Goal: Task Accomplishment & Management: Use online tool/utility

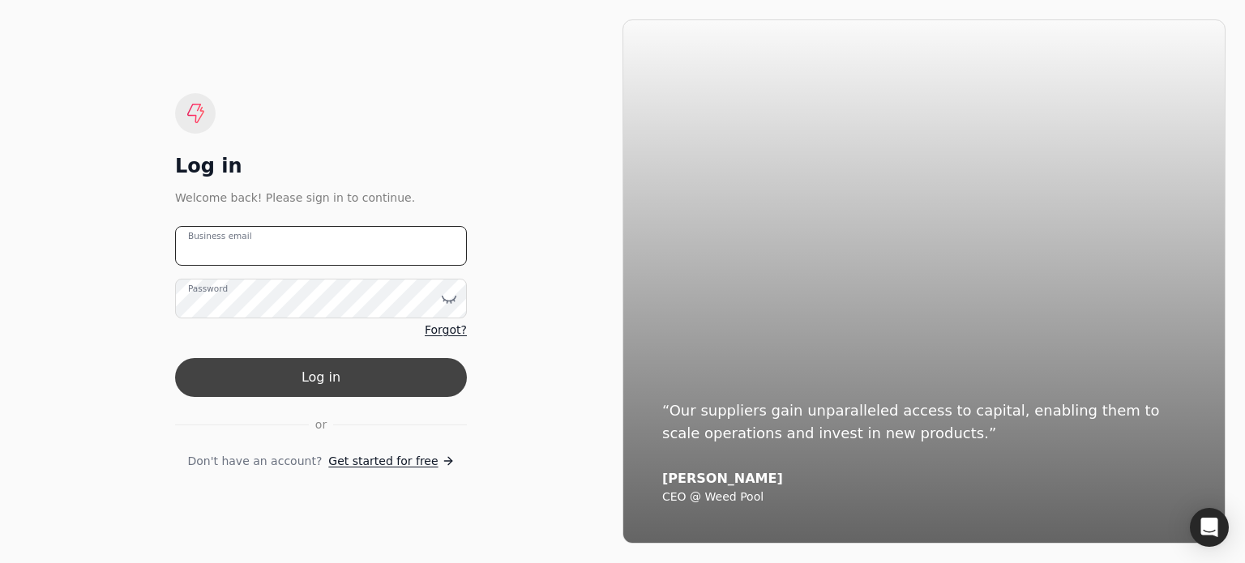
type email "[EMAIL_ADDRESS][DOMAIN_NAME]"
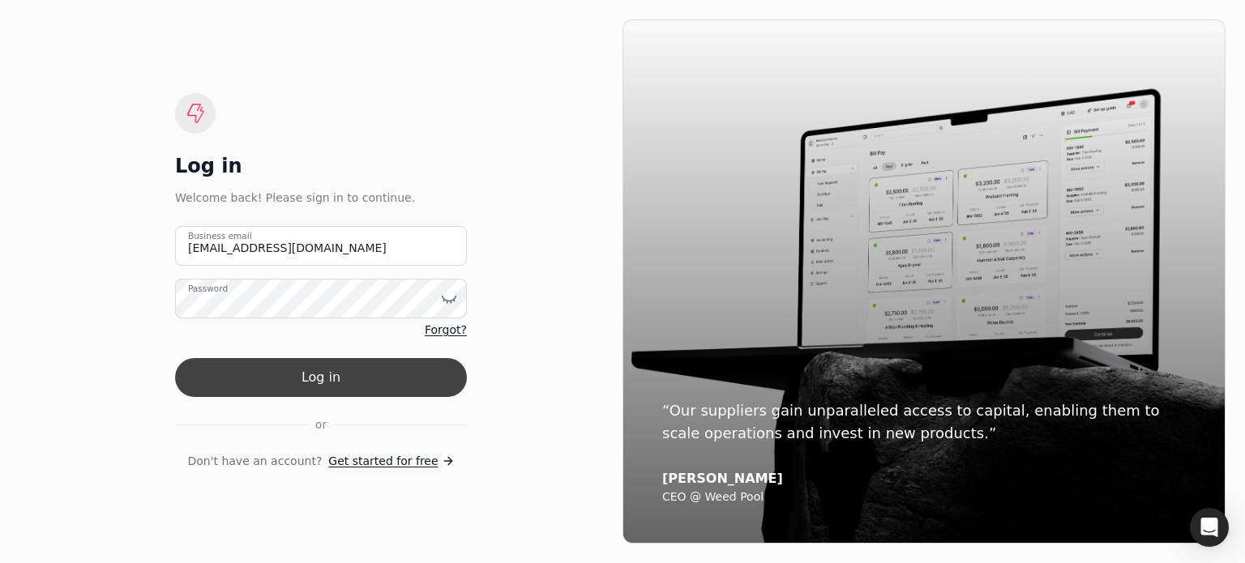
click at [345, 386] on button "Log in" at bounding box center [321, 377] width 292 height 39
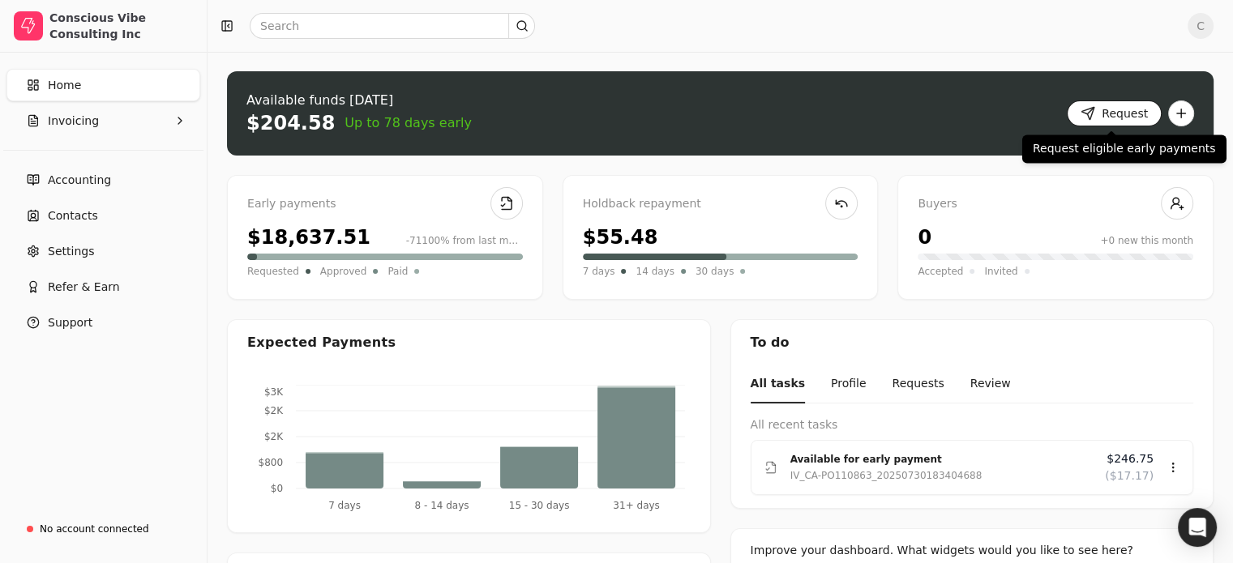
click at [1109, 114] on button "Request" at bounding box center [1114, 114] width 95 height 26
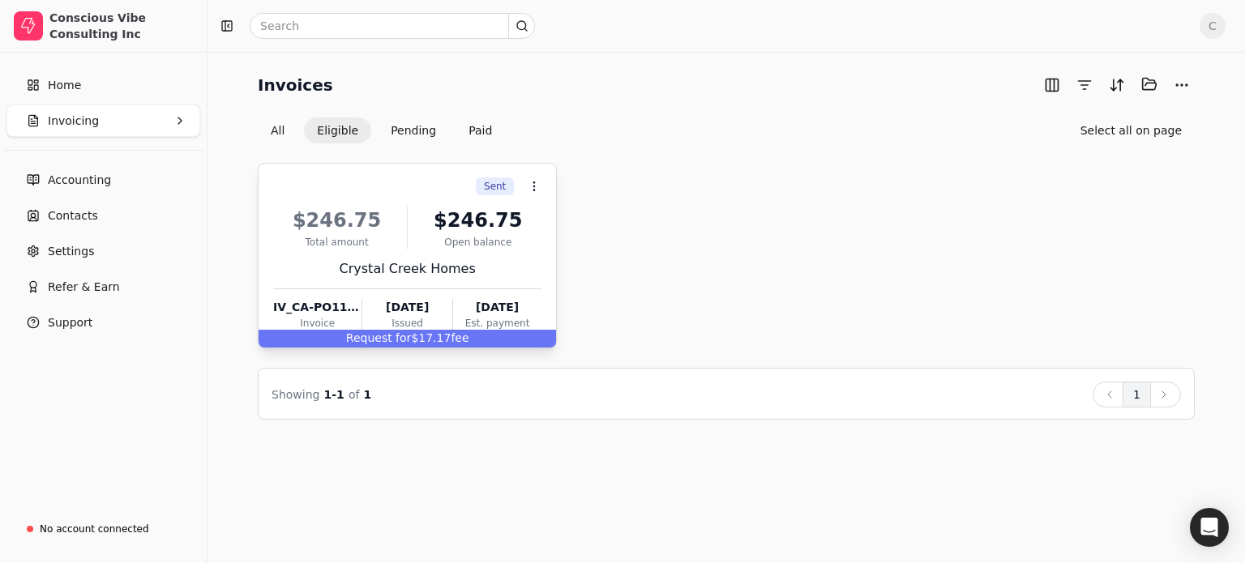
click at [396, 338] on span "Request for" at bounding box center [379, 338] width 66 height 13
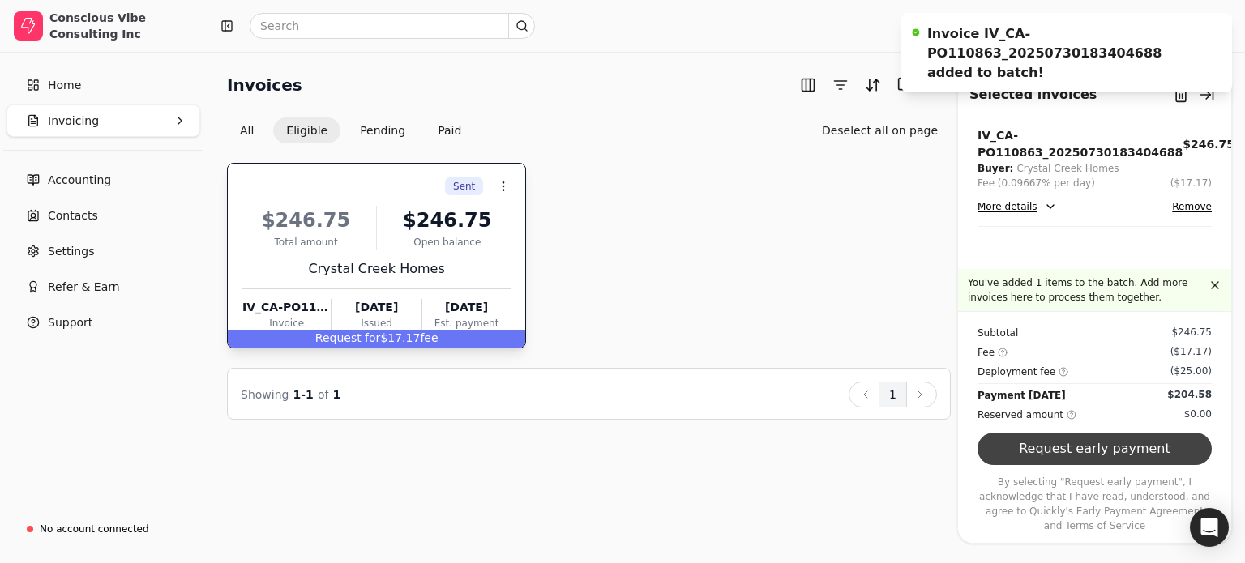
click at [1080, 465] on button "Request early payment" at bounding box center [1095, 449] width 234 height 32
